Goal: Task Accomplishment & Management: Manage account settings

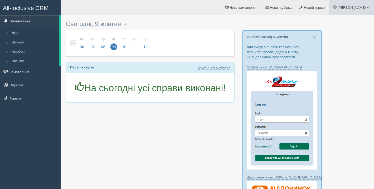
click at [337, 6] on span at bounding box center [334, 7] width 3 height 3
click at [342, 36] on span "Моя аналітика" at bounding box center [338, 35] width 23 height 4
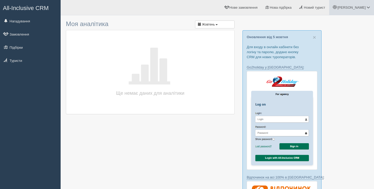
click at [364, 8] on span "[PERSON_NAME]" at bounding box center [352, 8] width 28 height 4
click at [339, 18] on link "Мій профіль" at bounding box center [344, 23] width 57 height 11
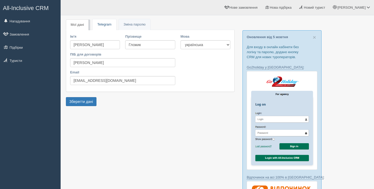
click at [105, 25] on link "Telegram" at bounding box center [104, 24] width 23 height 11
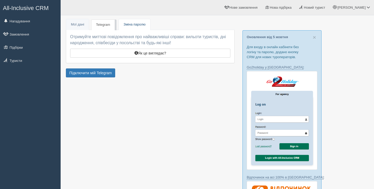
click at [127, 26] on link "Пароль Зміна паролю" at bounding box center [134, 24] width 31 height 11
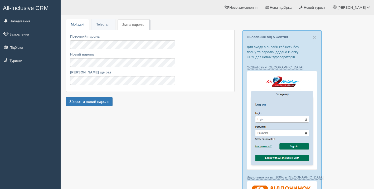
click at [76, 27] on link "Мої дані" at bounding box center [77, 24] width 23 height 11
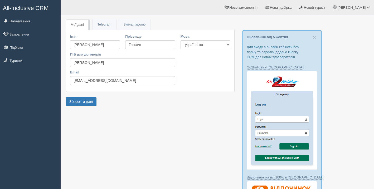
click at [28, 9] on span "All-Inclusive CRM" at bounding box center [26, 8] width 46 height 7
